Goal: Information Seeking & Learning: Learn about a topic

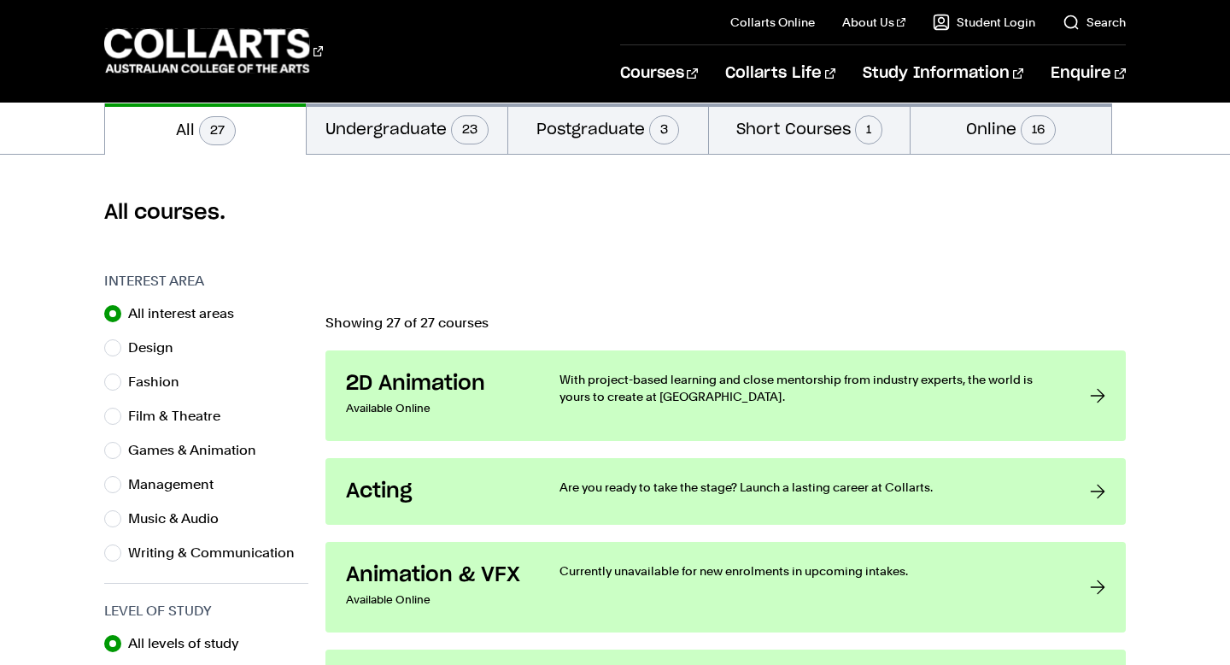
scroll to position [386, 0]
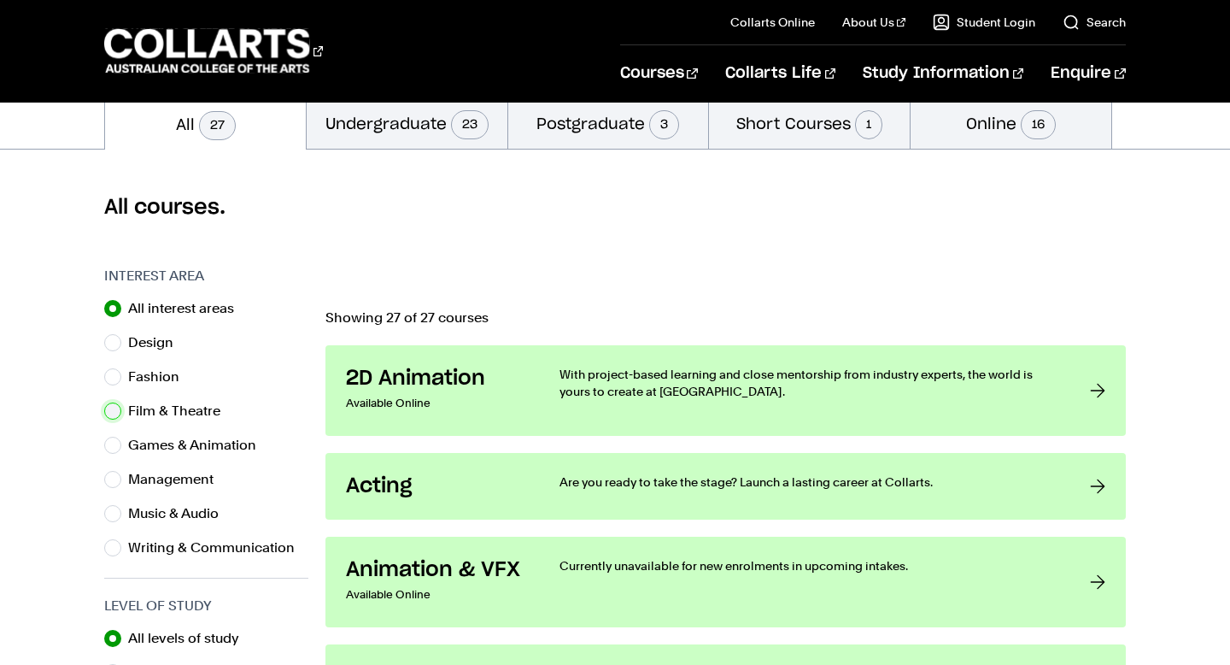
click at [115, 414] on input "Film & Theatre" at bounding box center [112, 410] width 17 height 17
radio input "true"
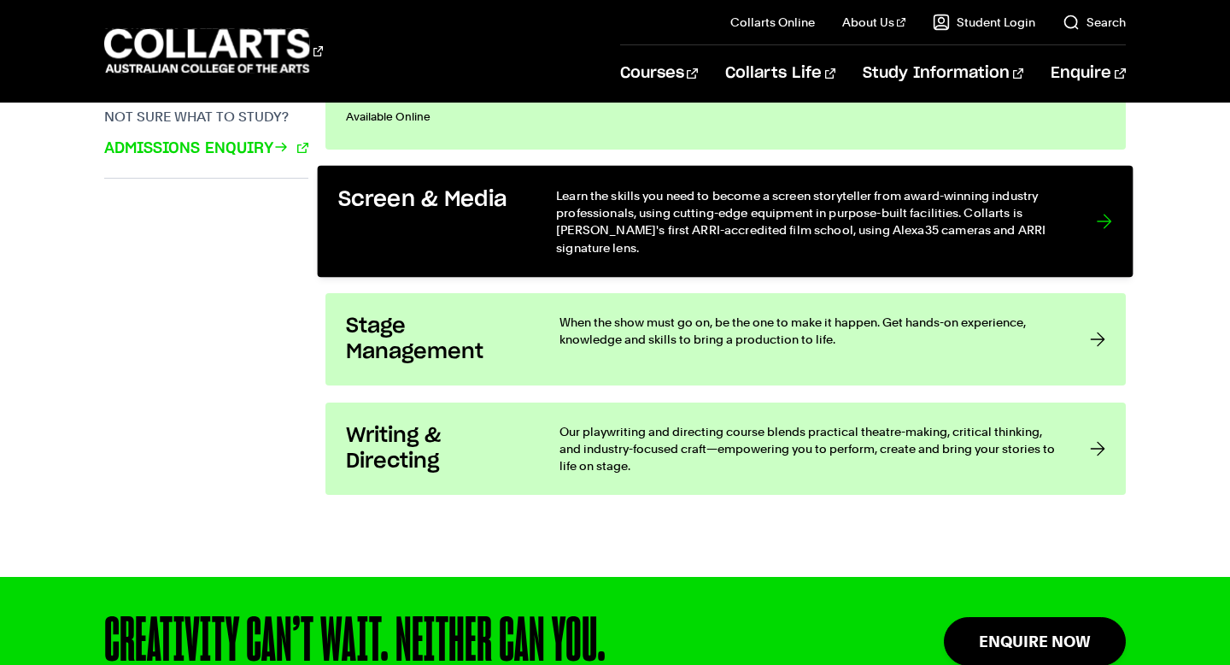
scroll to position [1330, 0]
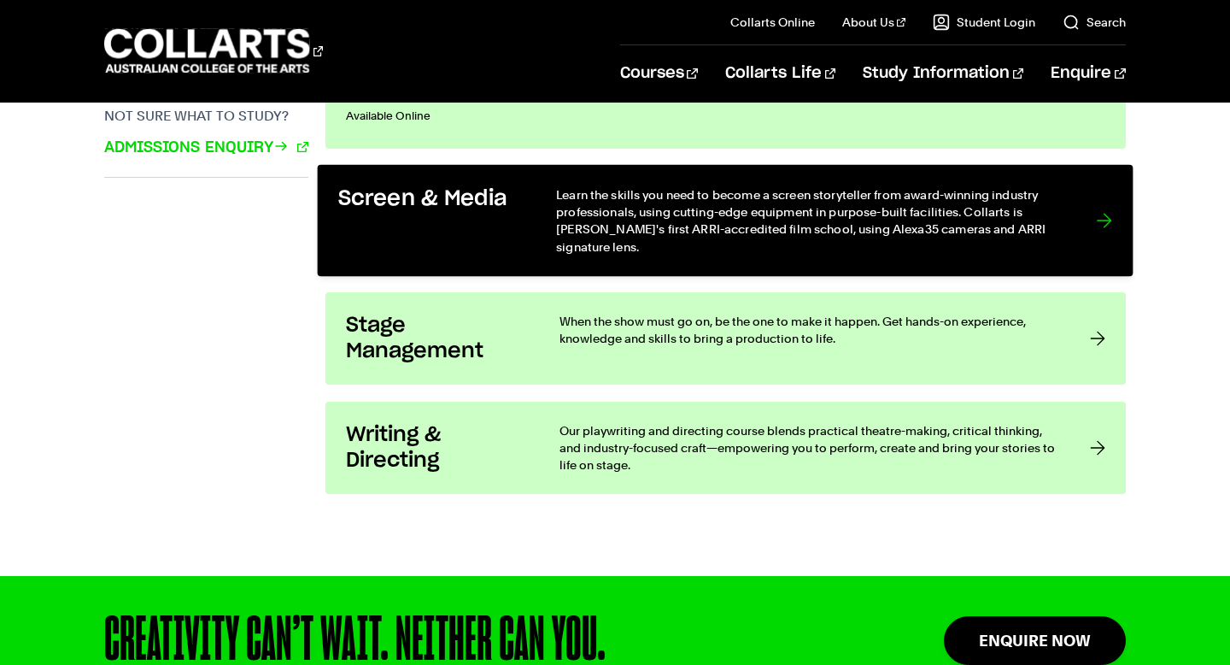
click at [1106, 215] on div at bounding box center [1104, 220] width 15 height 70
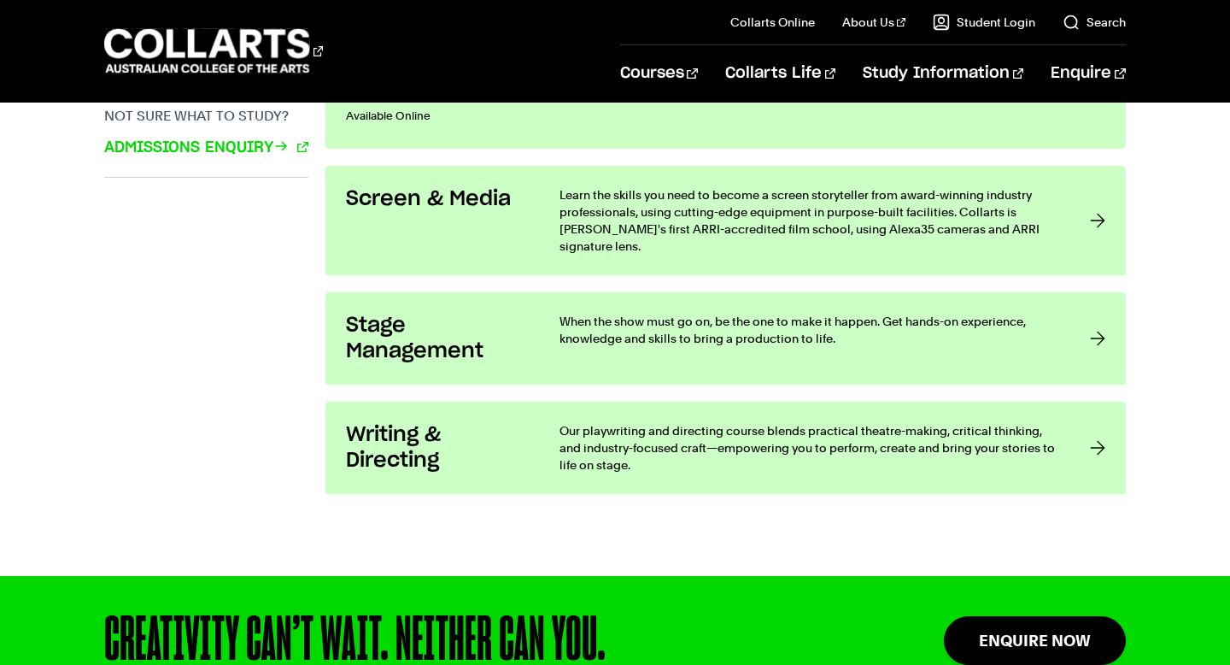
scroll to position [386, 0]
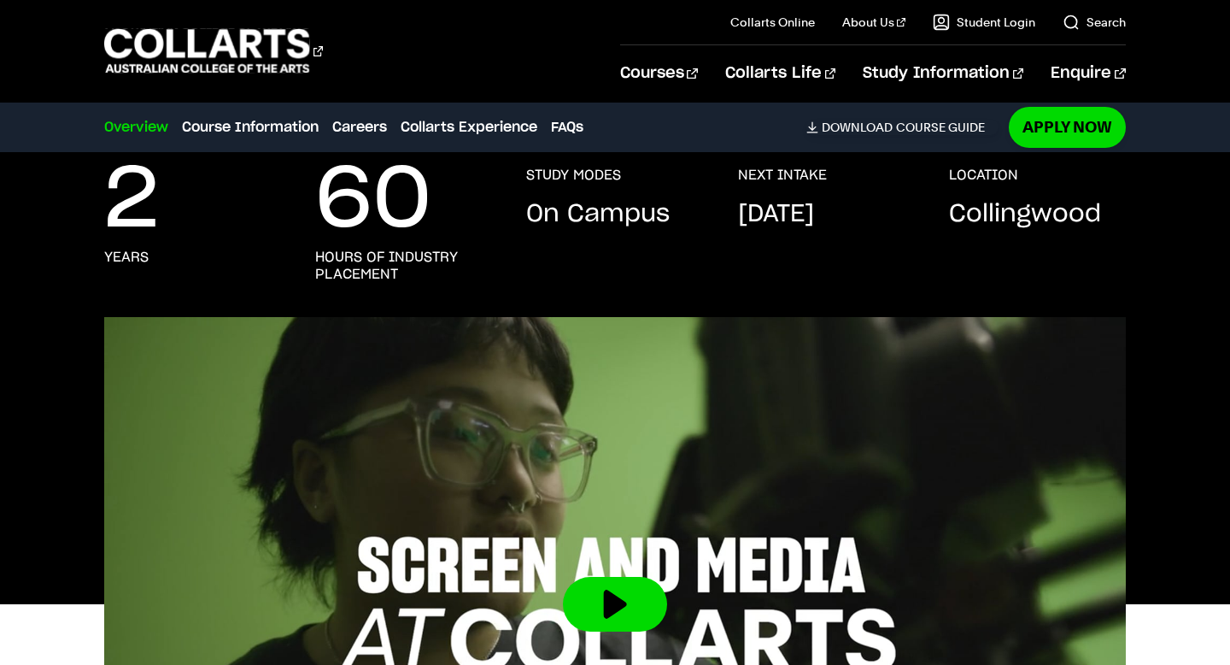
scroll to position [296, 0]
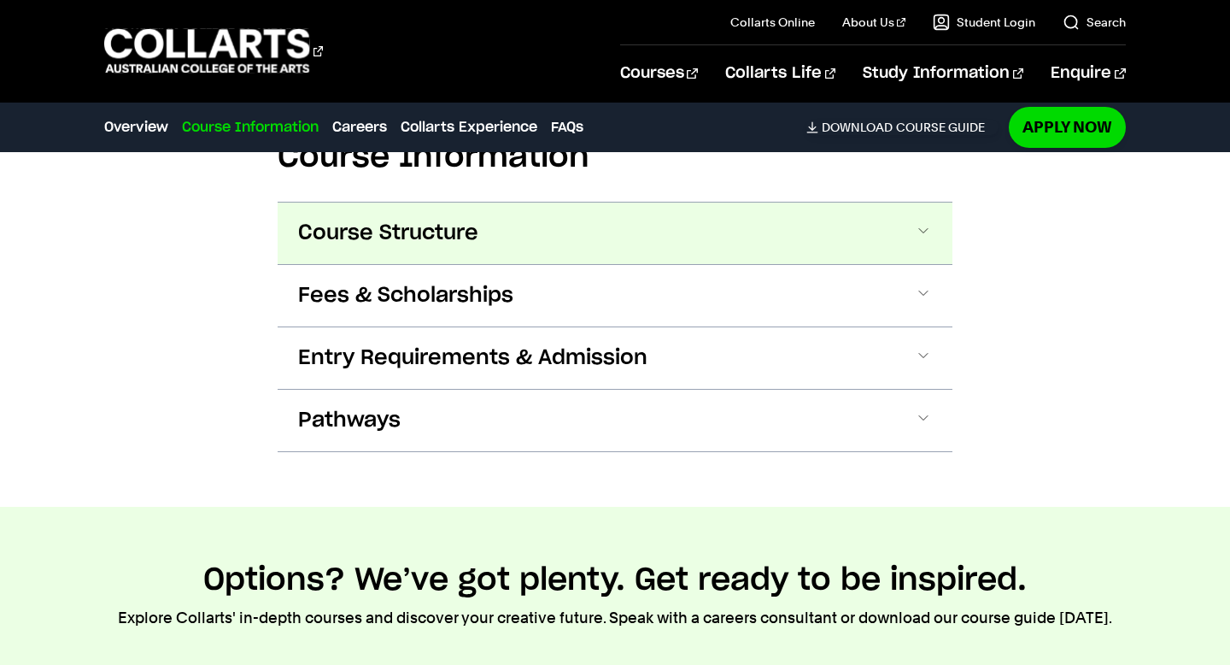
click at [879, 205] on button "Course Structure" at bounding box center [615, 234] width 675 height 62
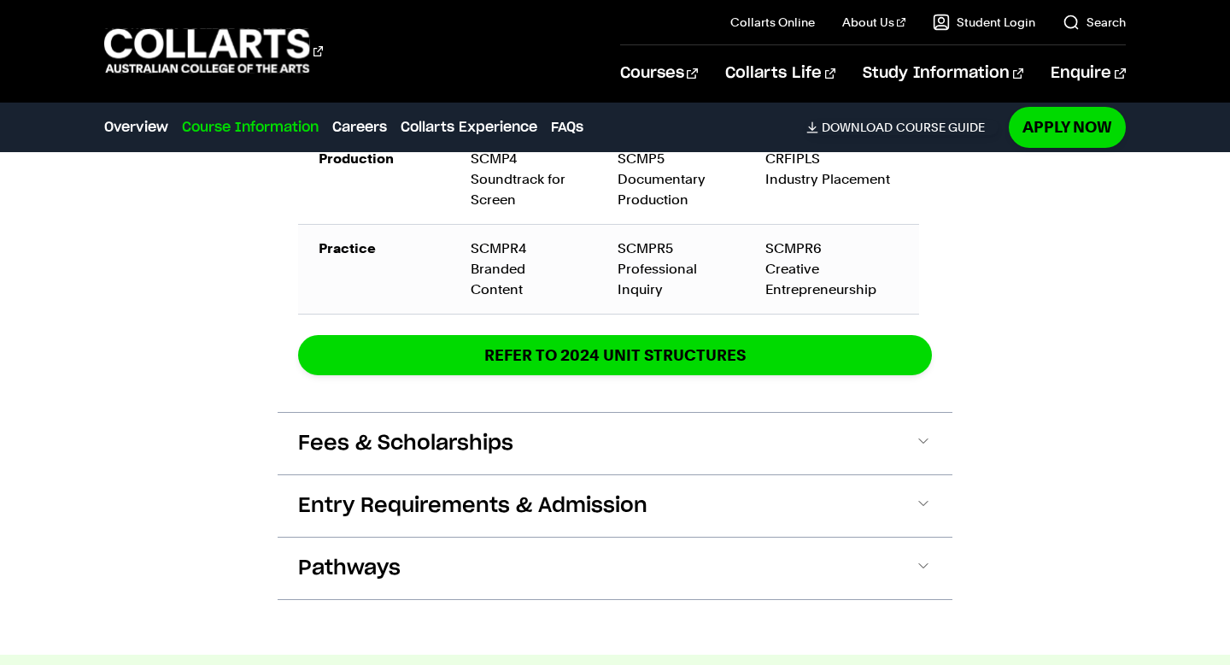
scroll to position [2735, 0]
